Goal: Task Accomplishment & Management: Complete application form

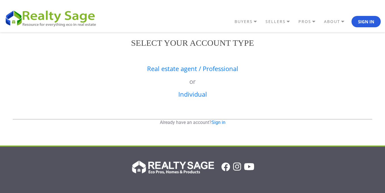
click at [184, 71] on link "Real estate agent / Professional" at bounding box center [192, 68] width 91 height 9
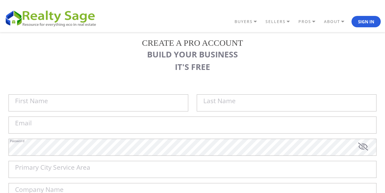
click at [56, 22] on img at bounding box center [52, 18] width 97 height 19
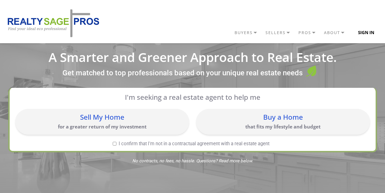
click at [363, 31] on button "Sign In" at bounding box center [366, 32] width 29 height 11
